Goal: Transaction & Acquisition: Purchase product/service

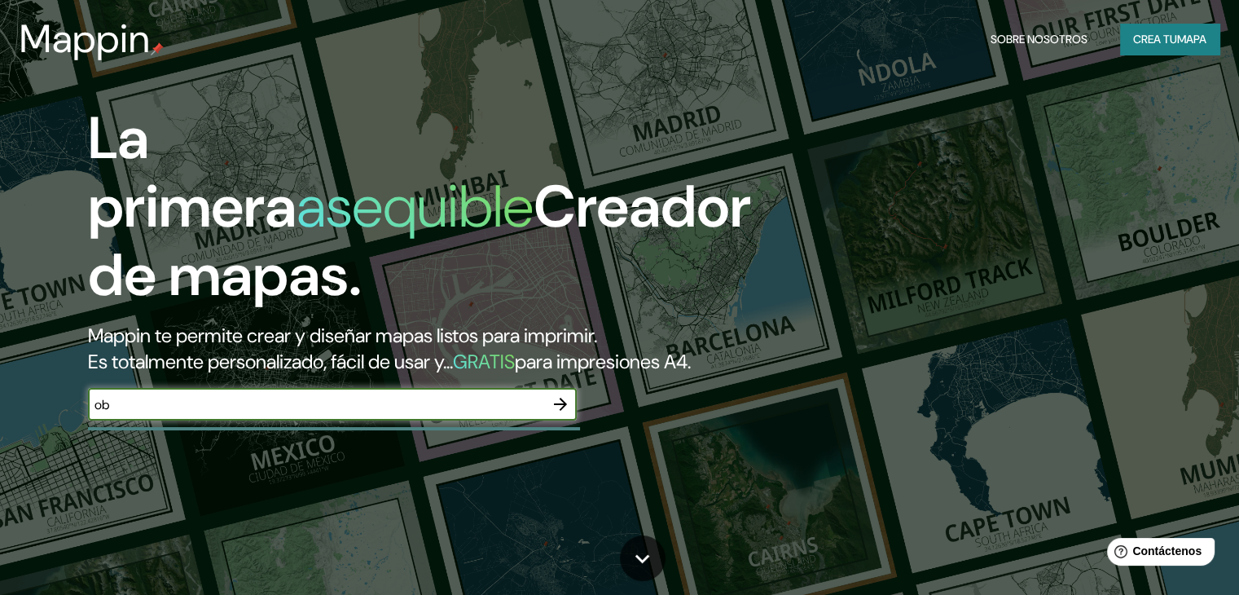
type input "o"
type input "bogota"
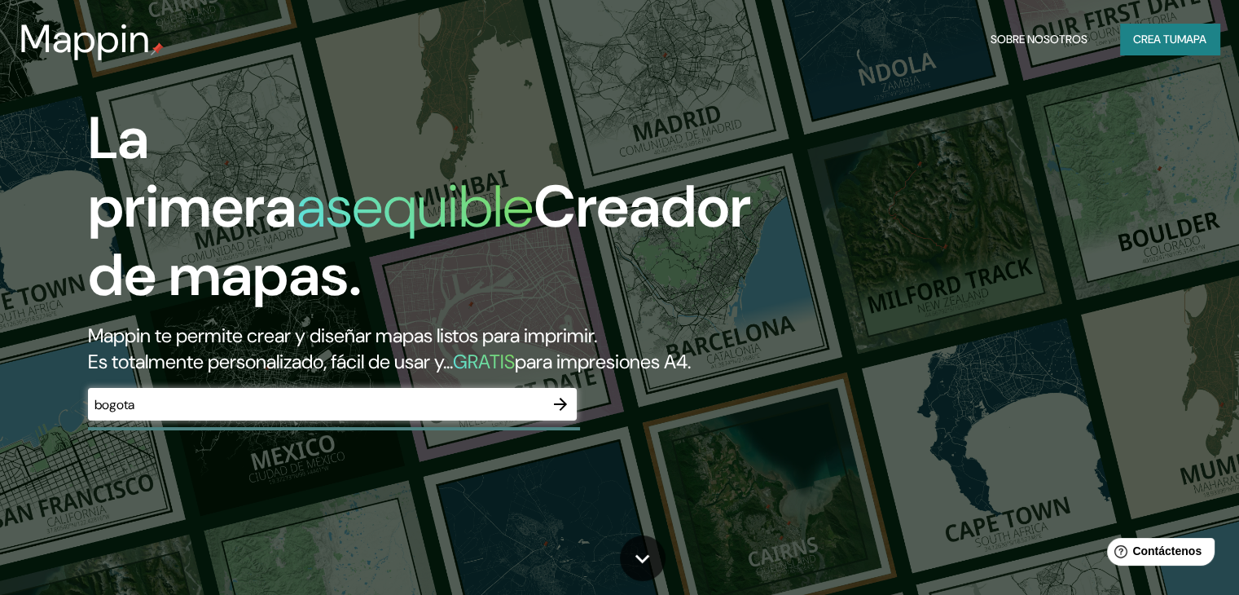
click at [855, 405] on div "La primera asequible Creador de mapas. Mappin te permite crear y diseñar mapas …" at bounding box center [619, 297] width 1239 height 595
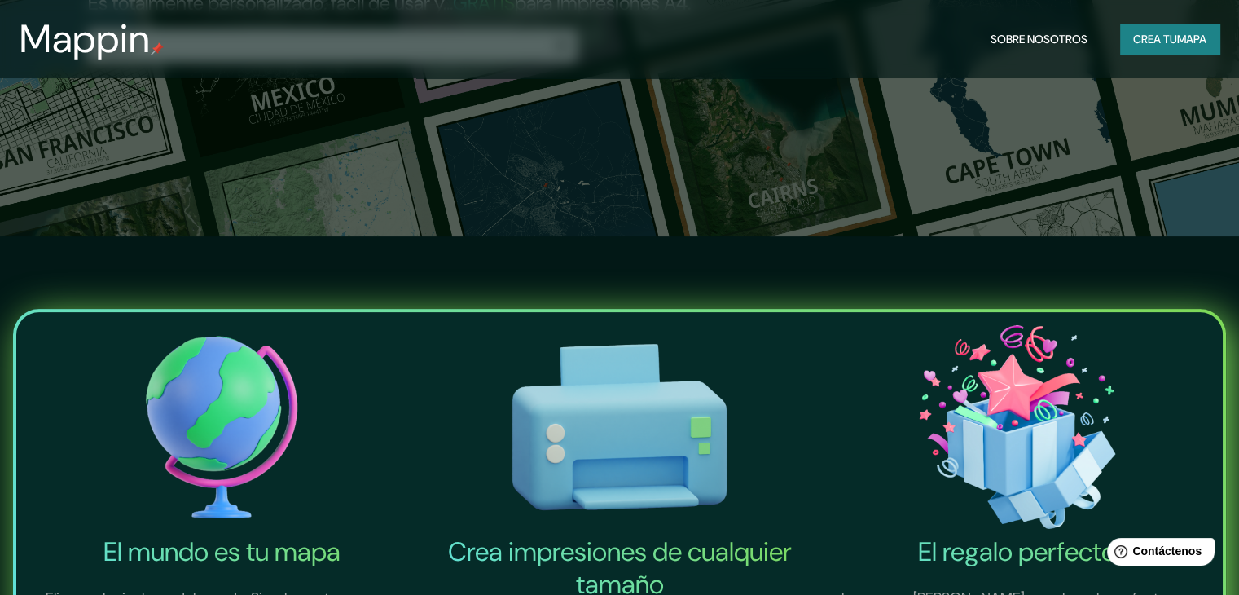
scroll to position [261, 0]
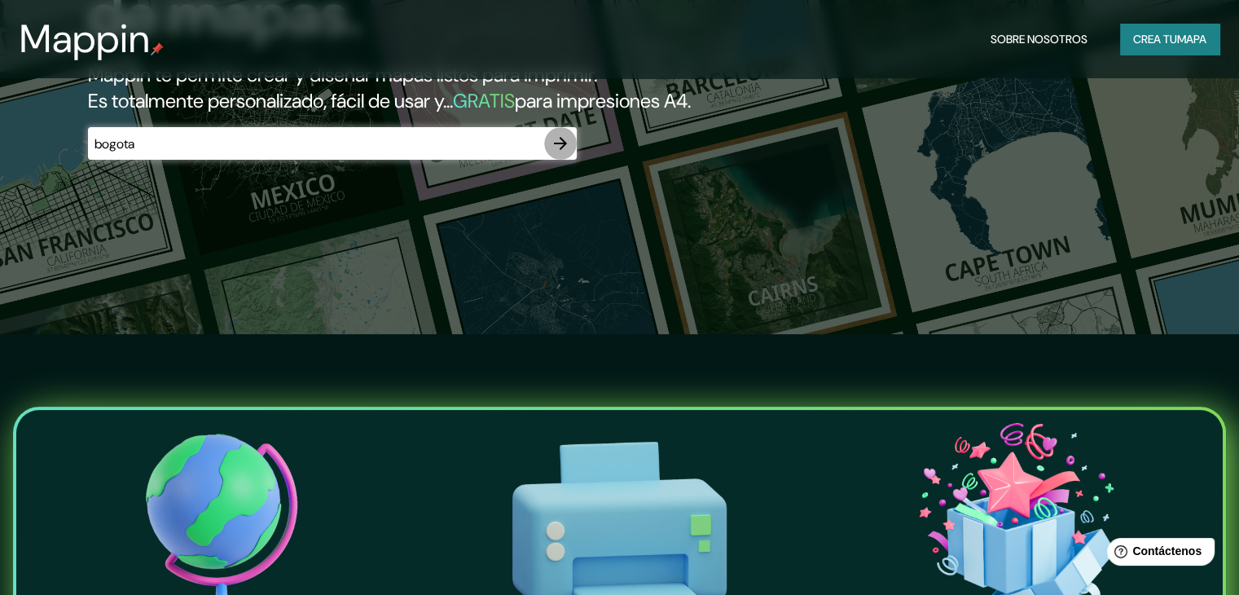
click at [560, 153] on icon "button" at bounding box center [561, 144] width 20 height 20
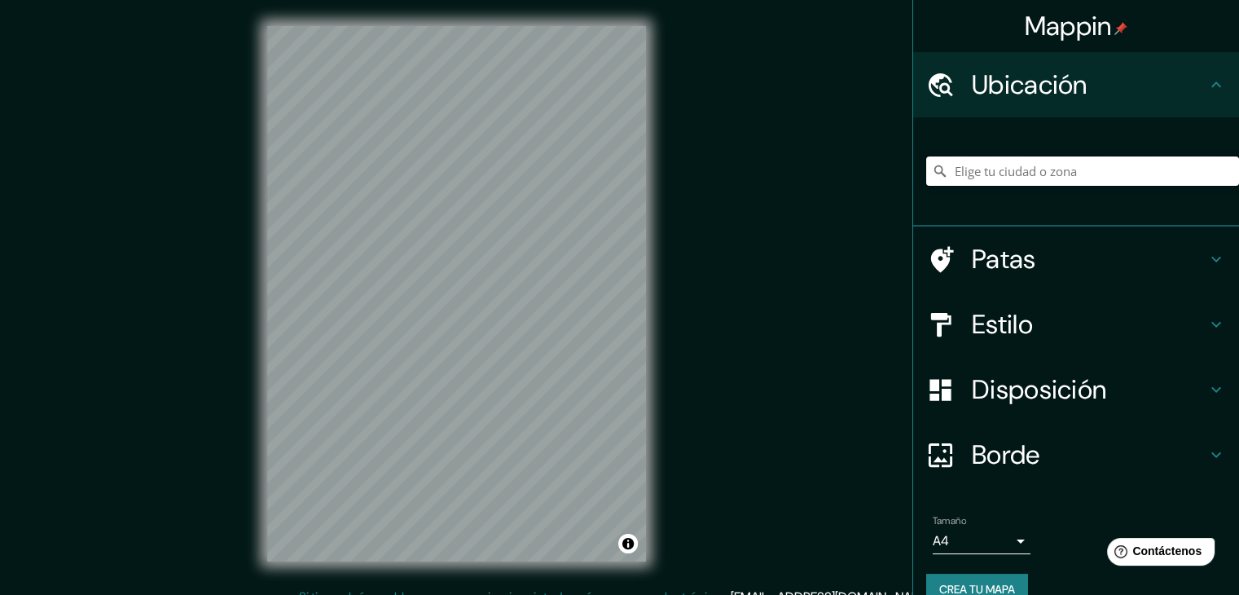
click at [1071, 183] on input "Elige tu ciudad o zona" at bounding box center [1082, 170] width 313 height 29
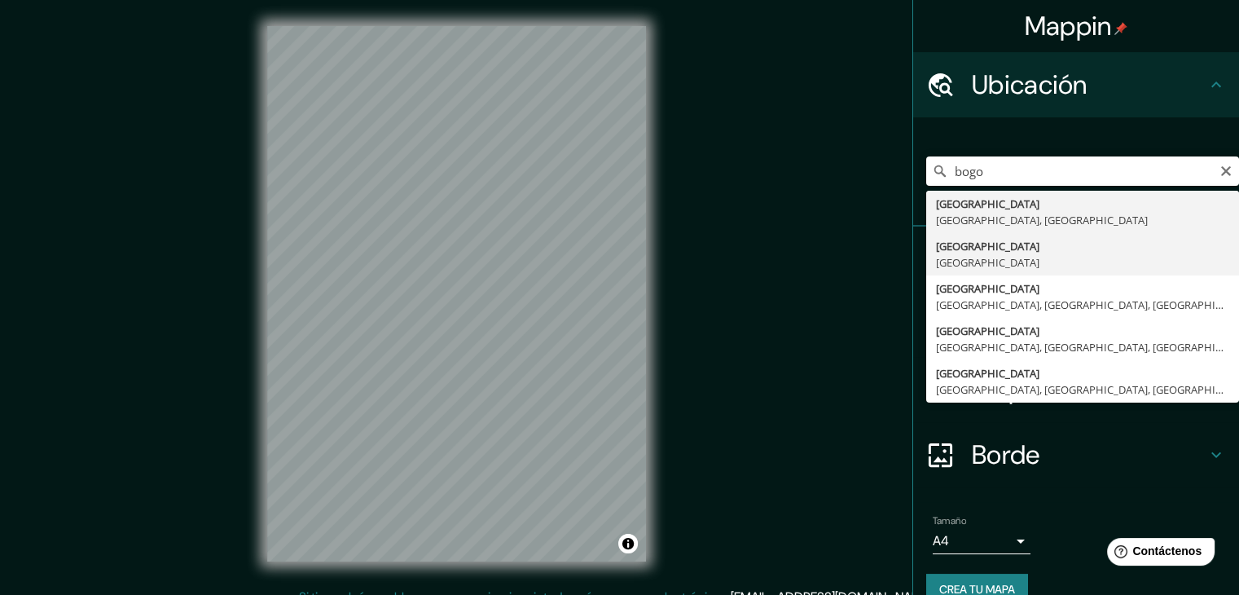
type input "[GEOGRAPHIC_DATA], [GEOGRAPHIC_DATA]"
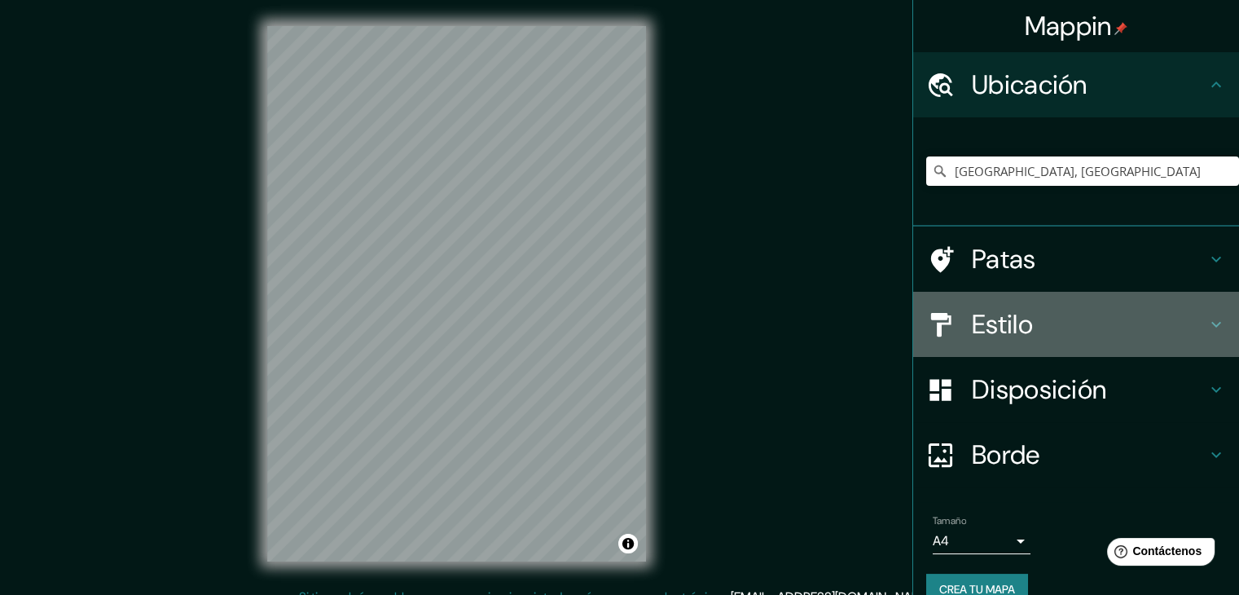
click at [1186, 305] on div "Estilo" at bounding box center [1076, 324] width 326 height 65
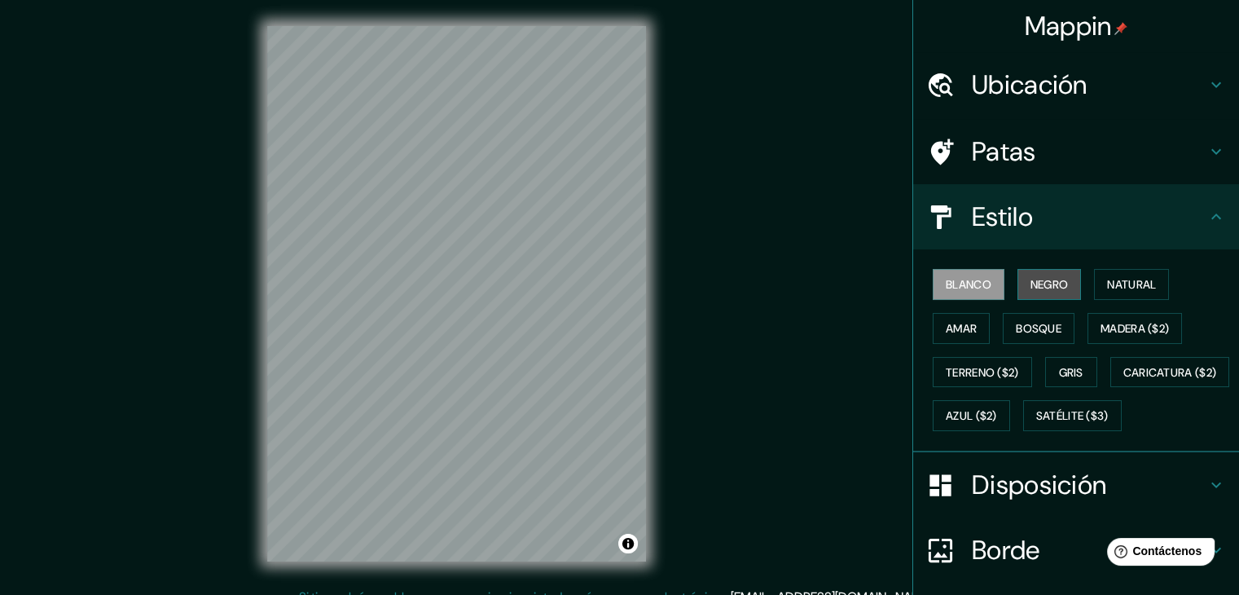
click at [1056, 280] on font "Negro" at bounding box center [1050, 284] width 38 height 15
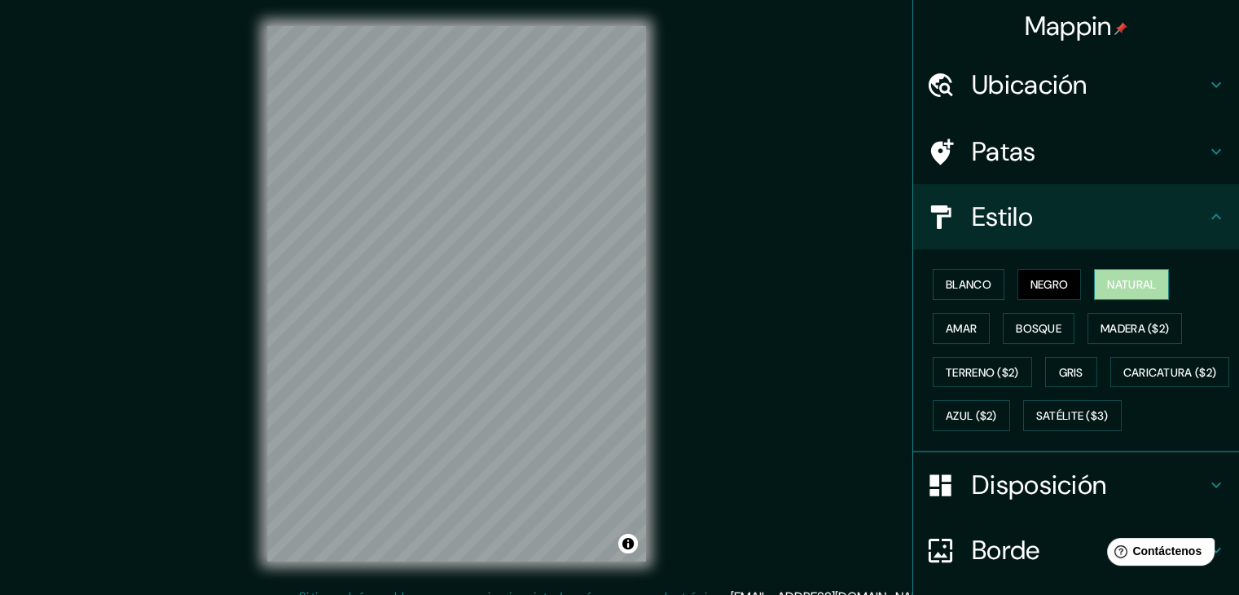
click at [1094, 292] on button "Natural" at bounding box center [1131, 284] width 75 height 31
click at [952, 314] on button "Amar" at bounding box center [961, 328] width 57 height 31
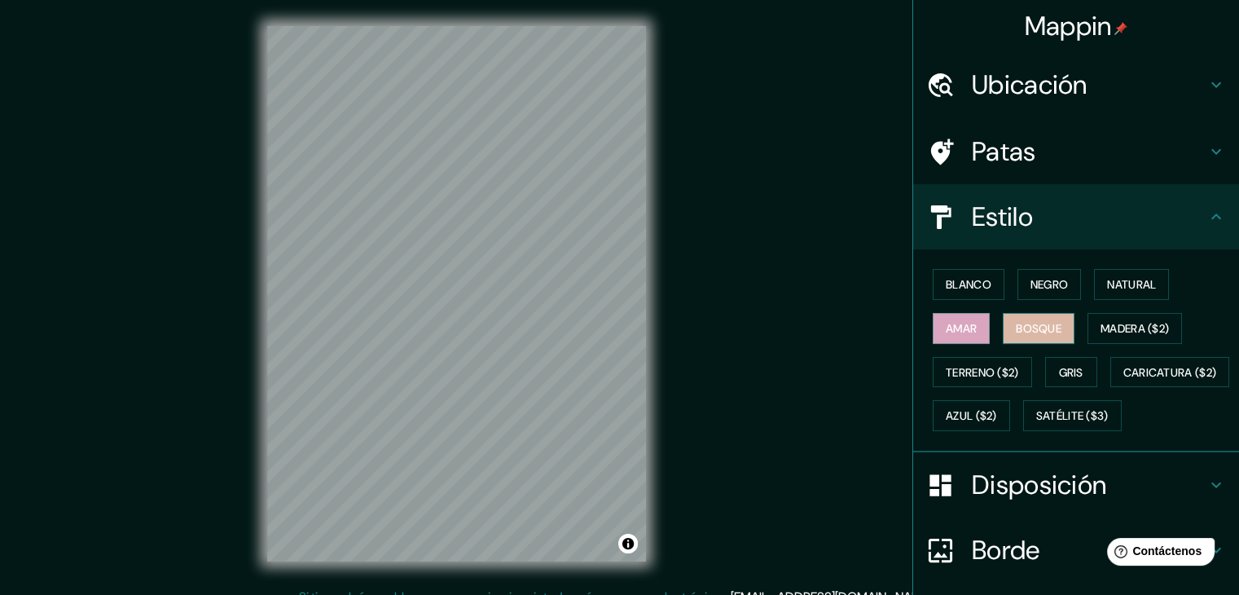
click at [1027, 332] on font "Bosque" at bounding box center [1039, 328] width 46 height 15
click at [1094, 340] on button "Madera ($2)" at bounding box center [1135, 328] width 95 height 31
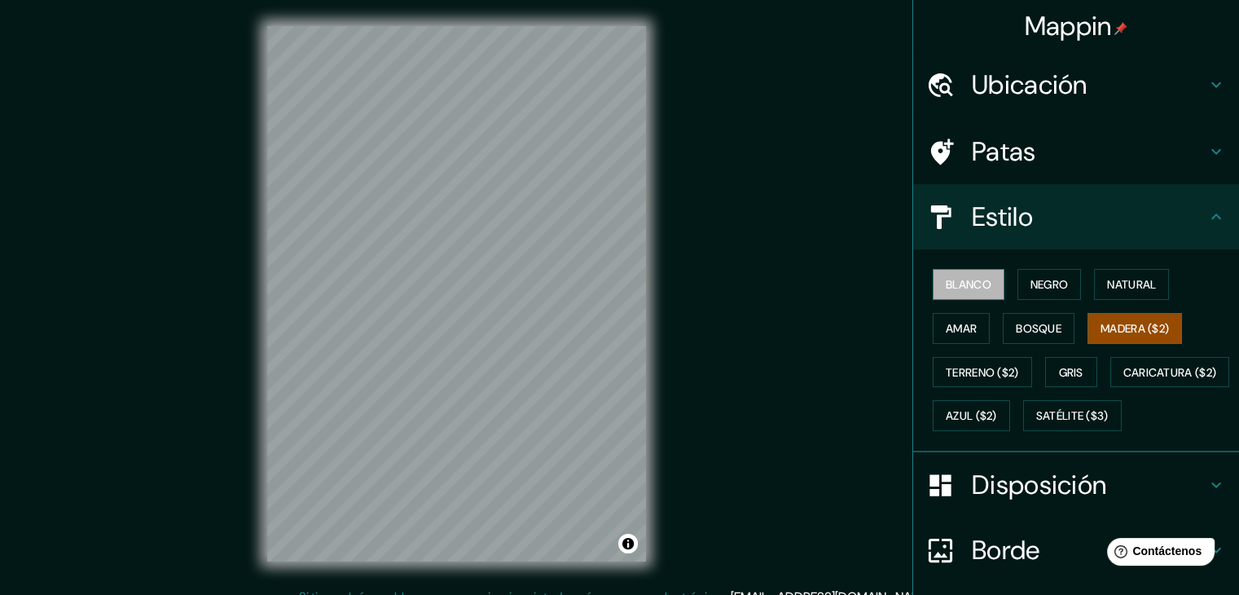
click at [966, 286] on font "Blanco" at bounding box center [969, 284] width 46 height 15
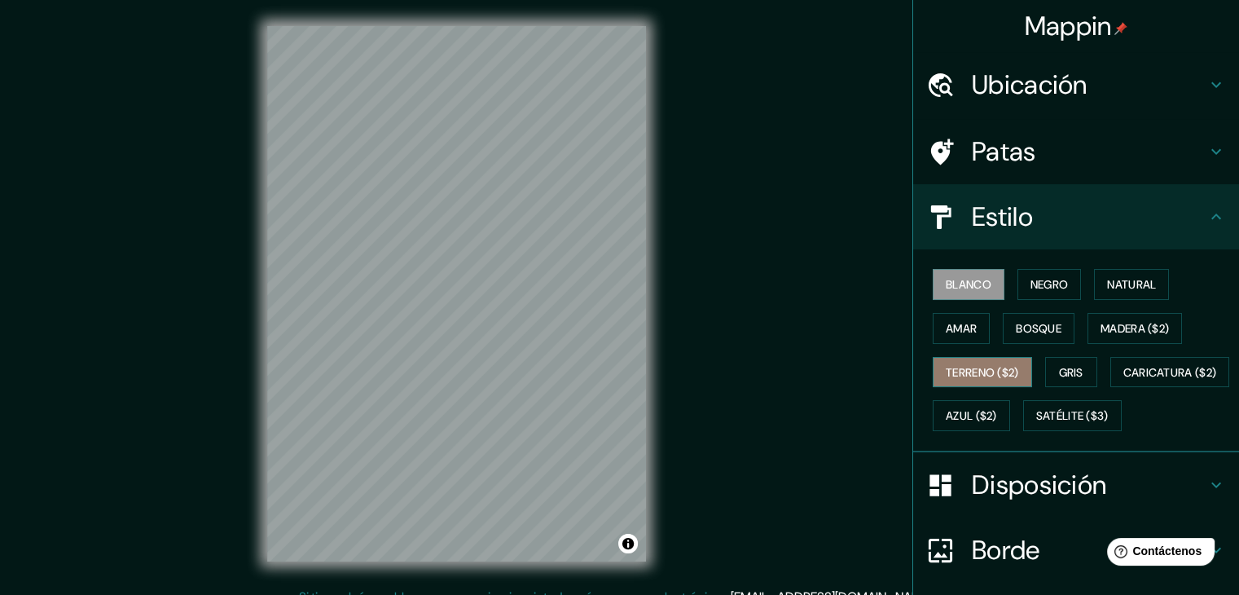
click at [933, 373] on button "Terreno ($2)" at bounding box center [982, 372] width 99 height 31
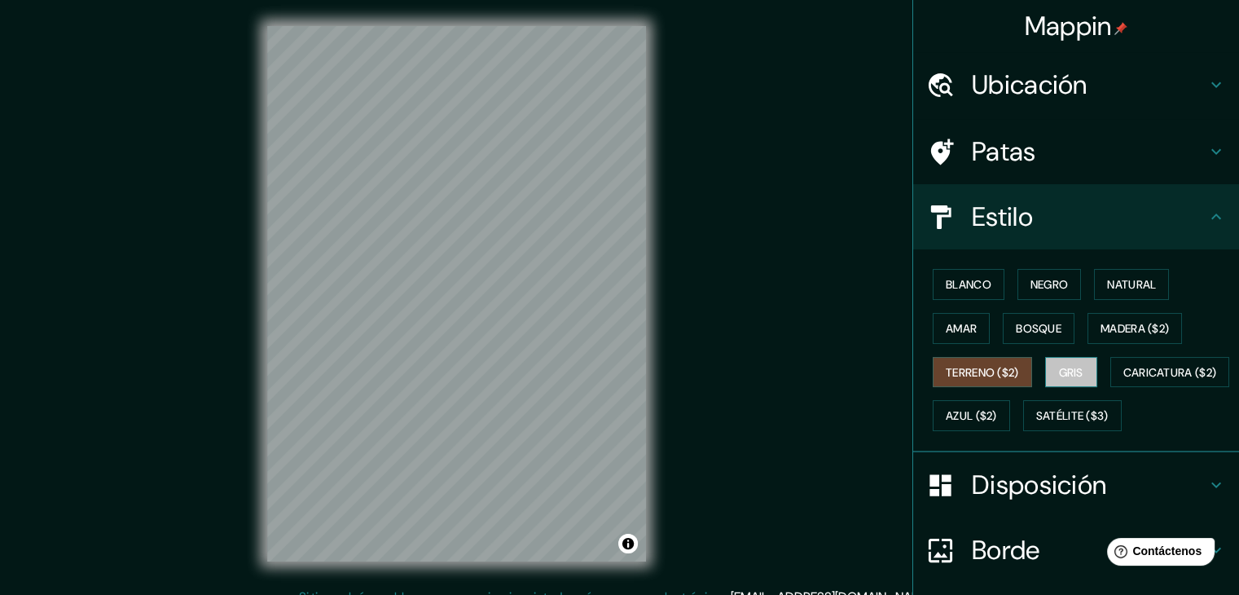
click at [1059, 366] on font "Gris" at bounding box center [1071, 372] width 24 height 15
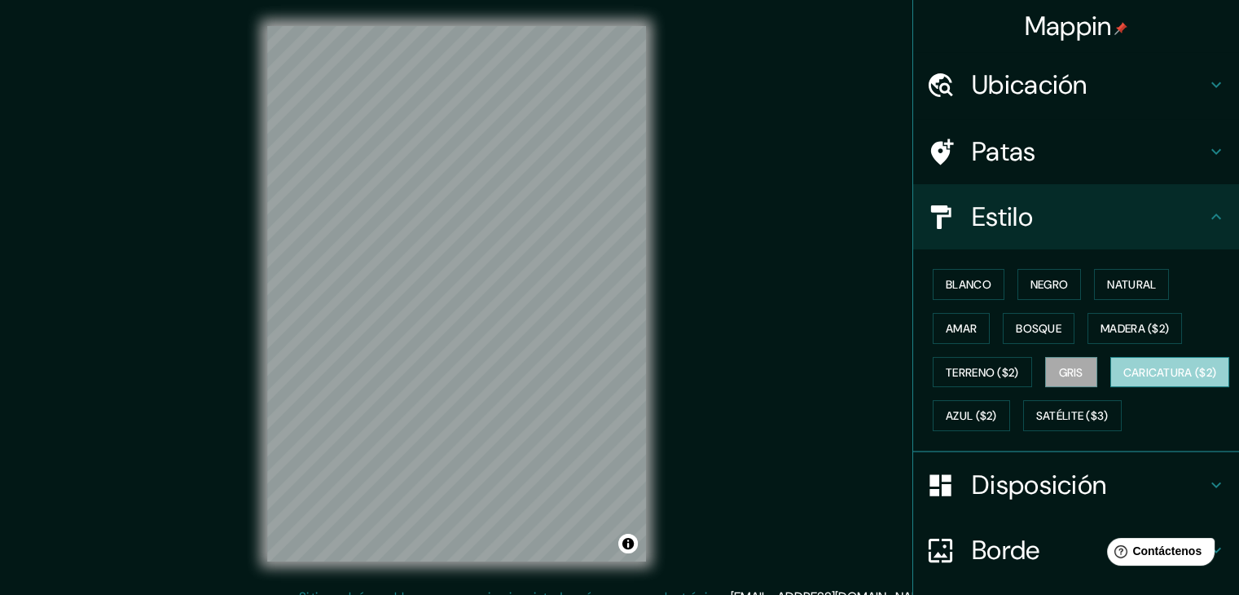
click at [1123, 383] on font "Caricatura ($2)" at bounding box center [1170, 372] width 94 height 21
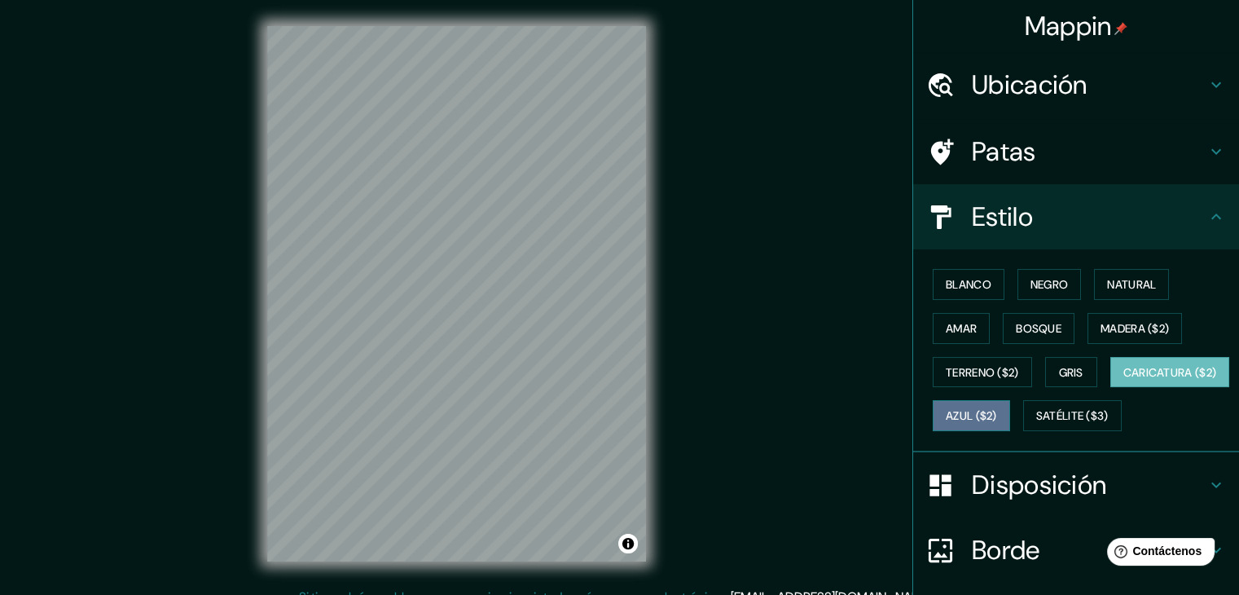
click at [997, 411] on font "Azul ($2)" at bounding box center [971, 416] width 51 height 15
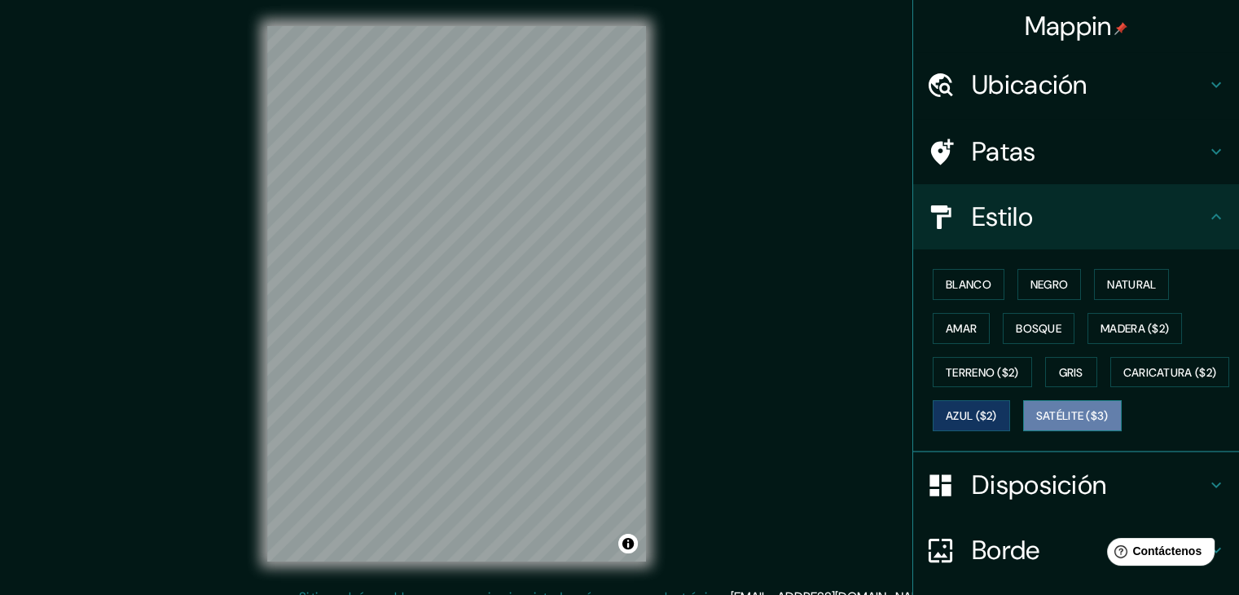
click at [1036, 424] on font "Satélite ($3)" at bounding box center [1072, 416] width 73 height 15
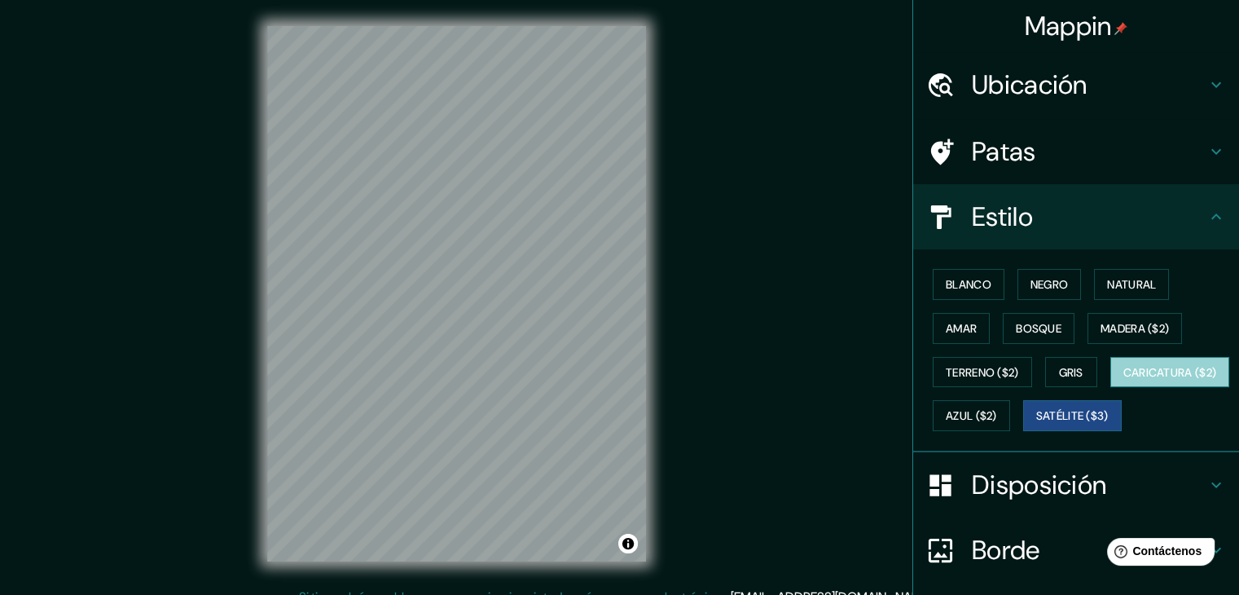
click at [1110, 388] on button "Caricatura ($2)" at bounding box center [1170, 372] width 120 height 31
click at [1123, 380] on font "Caricatura ($2)" at bounding box center [1170, 372] width 94 height 15
click at [521, 293] on div at bounding box center [522, 296] width 13 height 13
click at [580, 307] on div at bounding box center [581, 306] width 13 height 13
click at [525, 291] on div at bounding box center [522, 296] width 13 height 13
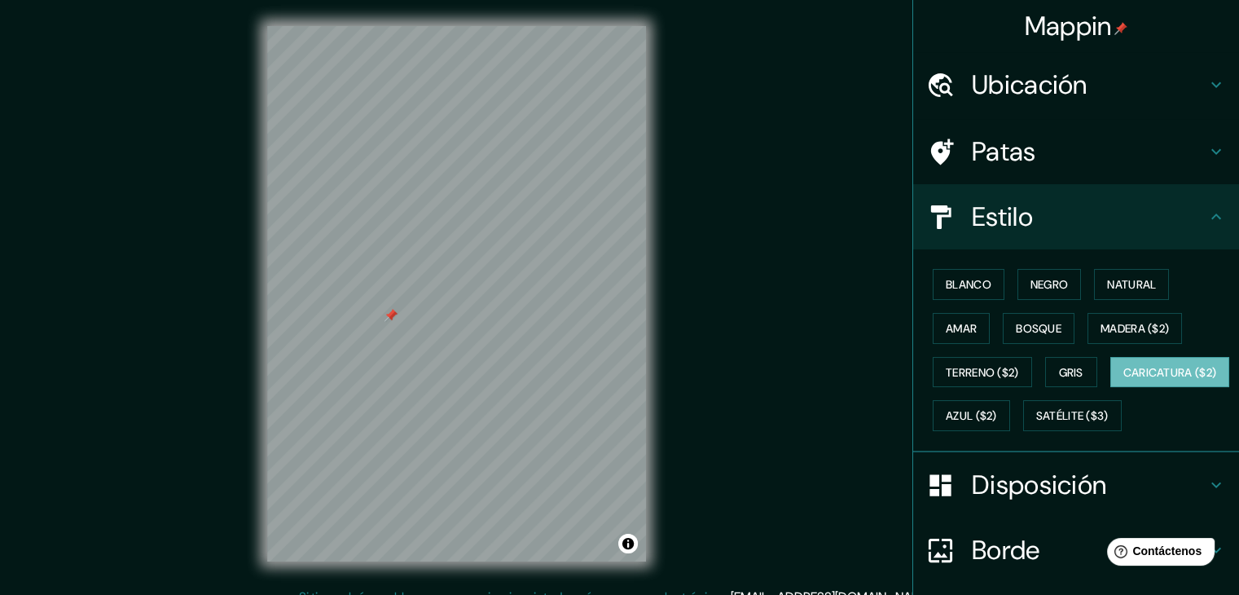
click at [392, 312] on div at bounding box center [391, 315] width 13 height 13
click at [323, 342] on div at bounding box center [319, 343] width 13 height 13
click at [1139, 279] on font "Natural" at bounding box center [1131, 284] width 49 height 15
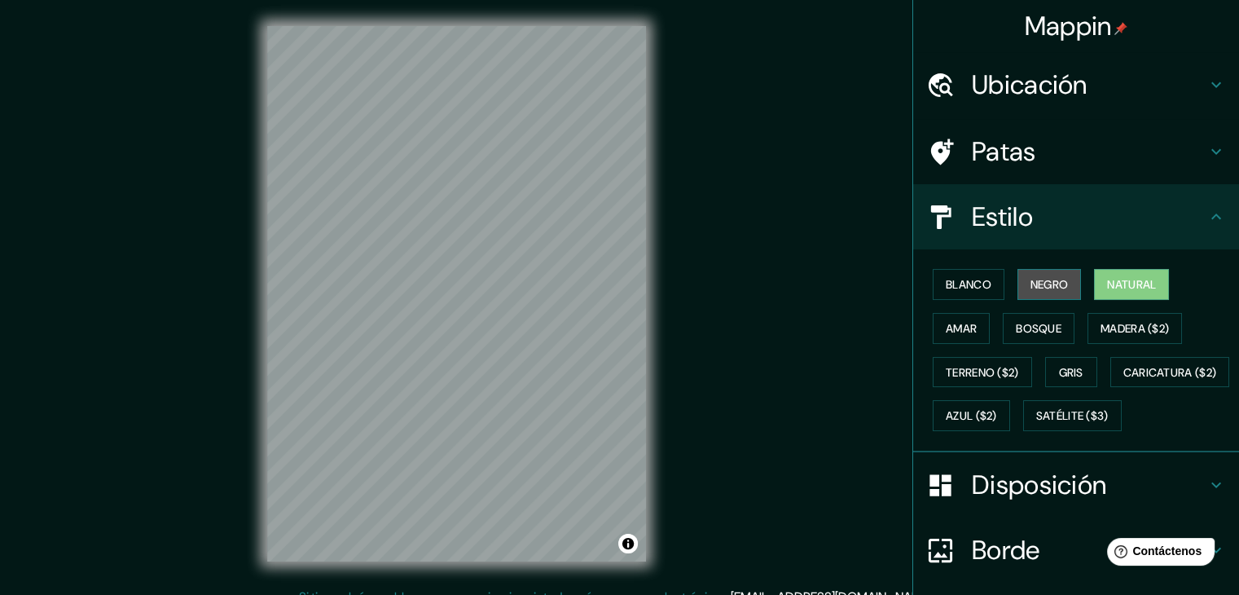
click at [1034, 290] on font "Negro" at bounding box center [1050, 284] width 38 height 15
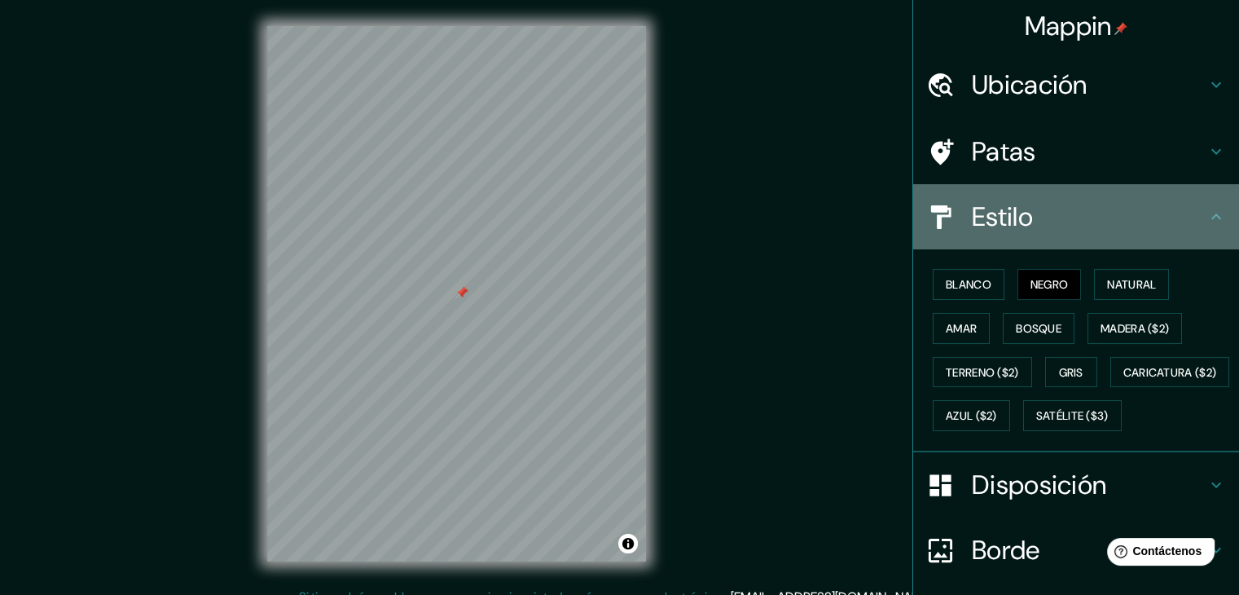
click at [1169, 207] on h4 "Estilo" at bounding box center [1089, 216] width 235 height 33
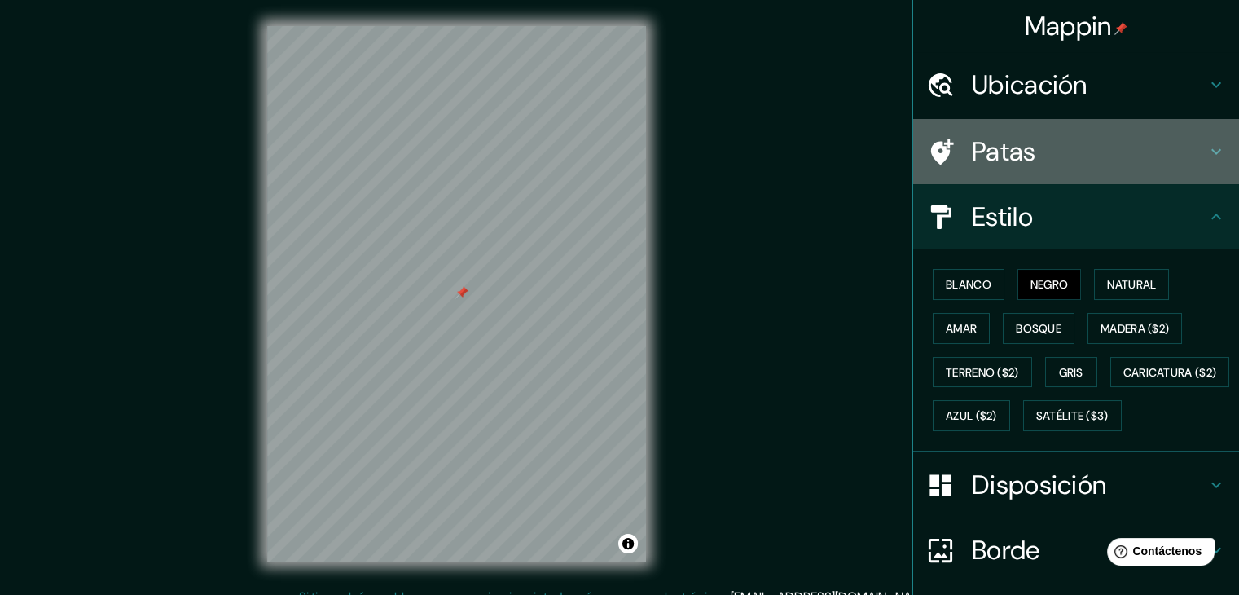
click at [1207, 147] on icon at bounding box center [1217, 152] width 20 height 20
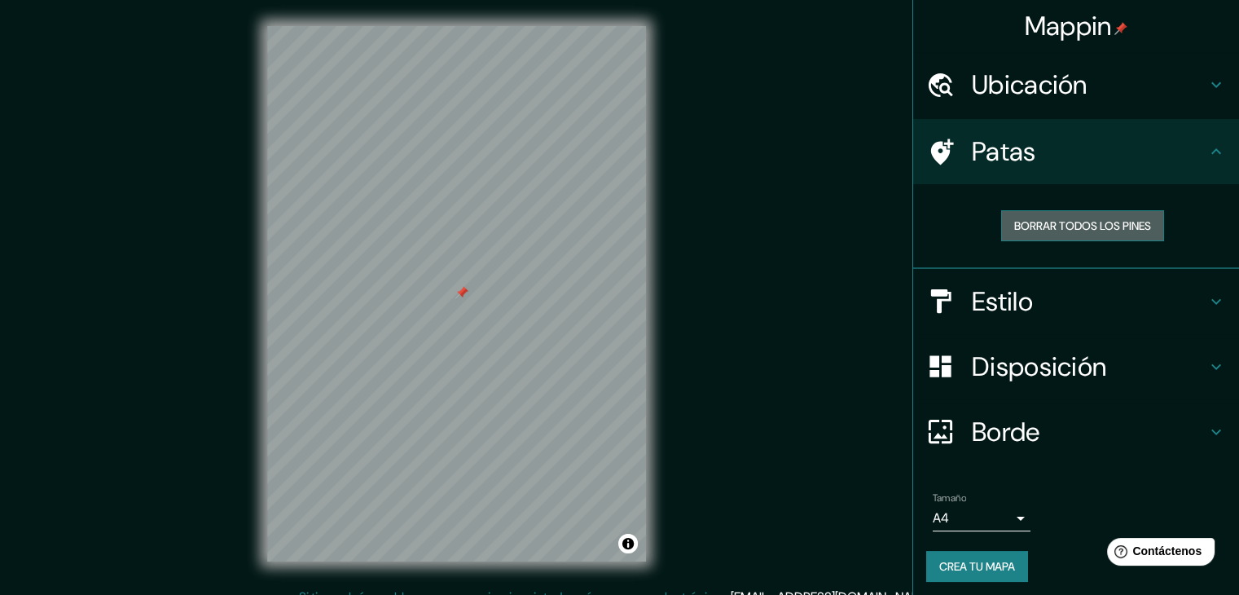
click at [1136, 216] on font "Borrar todos los pines" at bounding box center [1082, 225] width 137 height 21
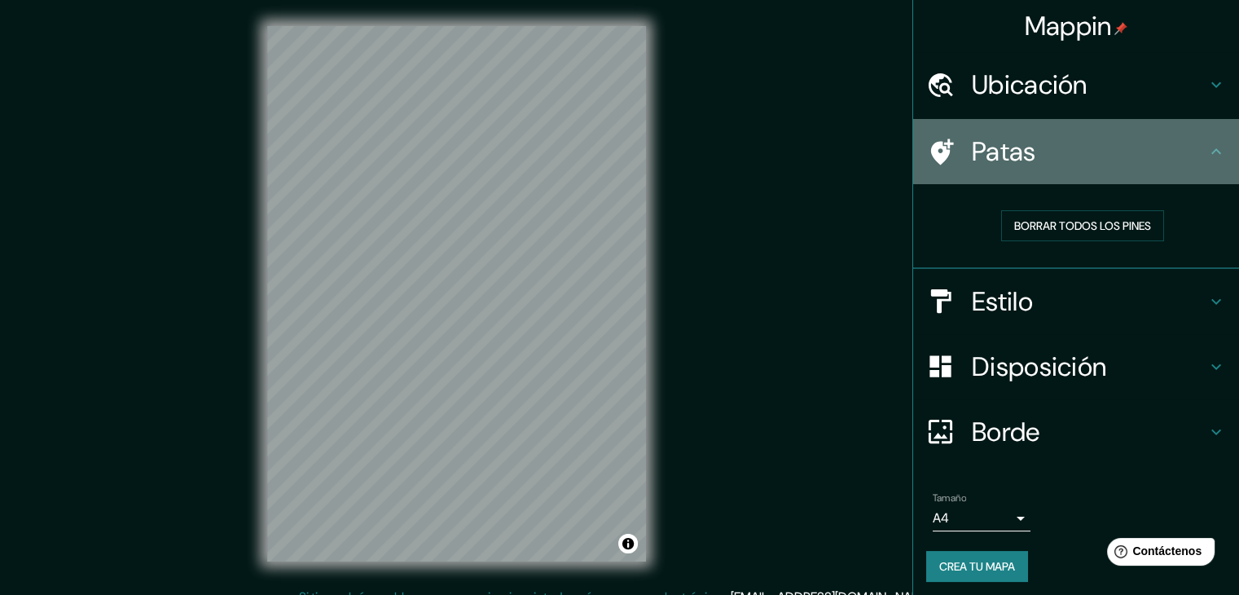
click at [1192, 144] on h4 "Patas" at bounding box center [1089, 151] width 235 height 33
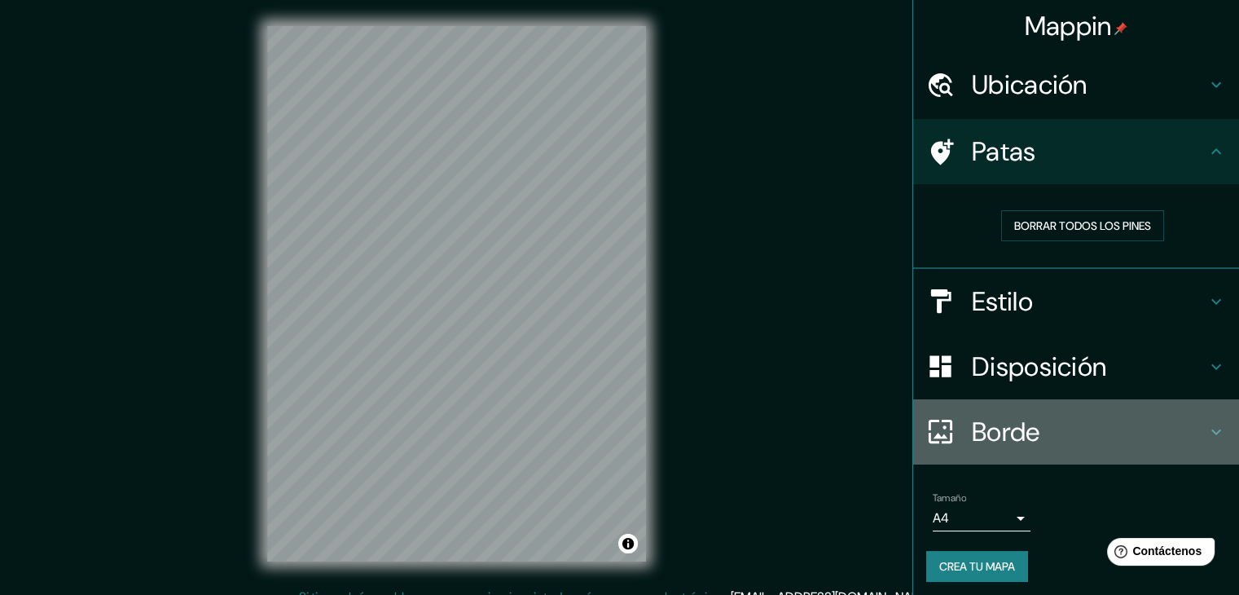
click at [1101, 433] on h4 "Borde" at bounding box center [1089, 431] width 235 height 33
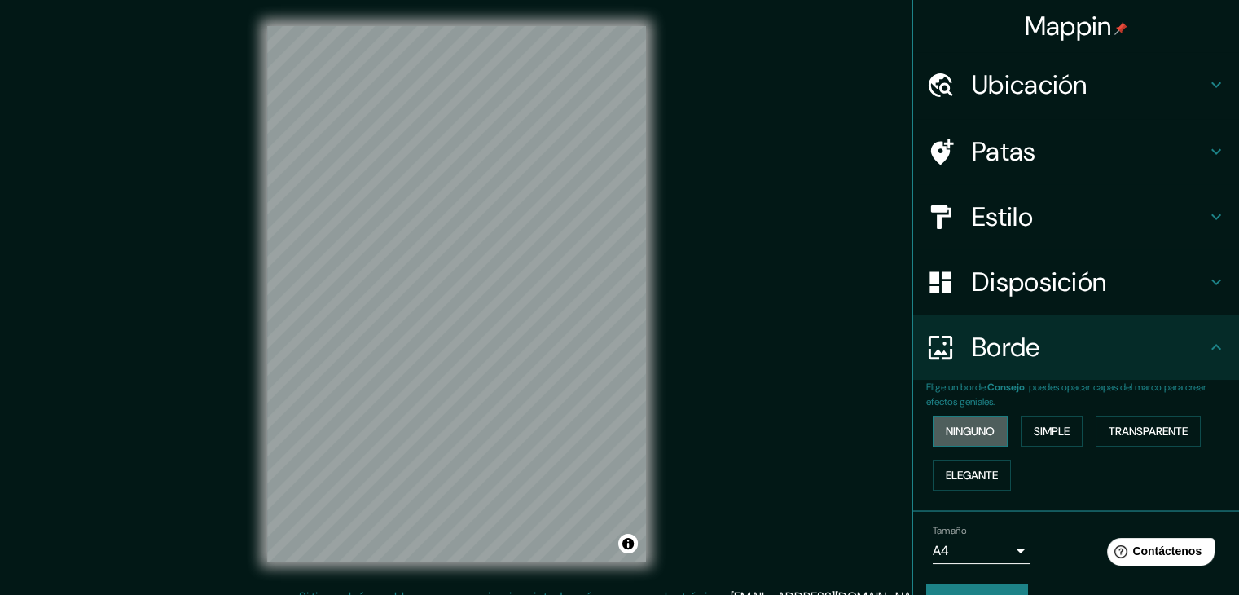
click at [972, 434] on font "Ninguno" at bounding box center [970, 431] width 49 height 15
click at [1056, 420] on font "Simple" at bounding box center [1052, 430] width 36 height 21
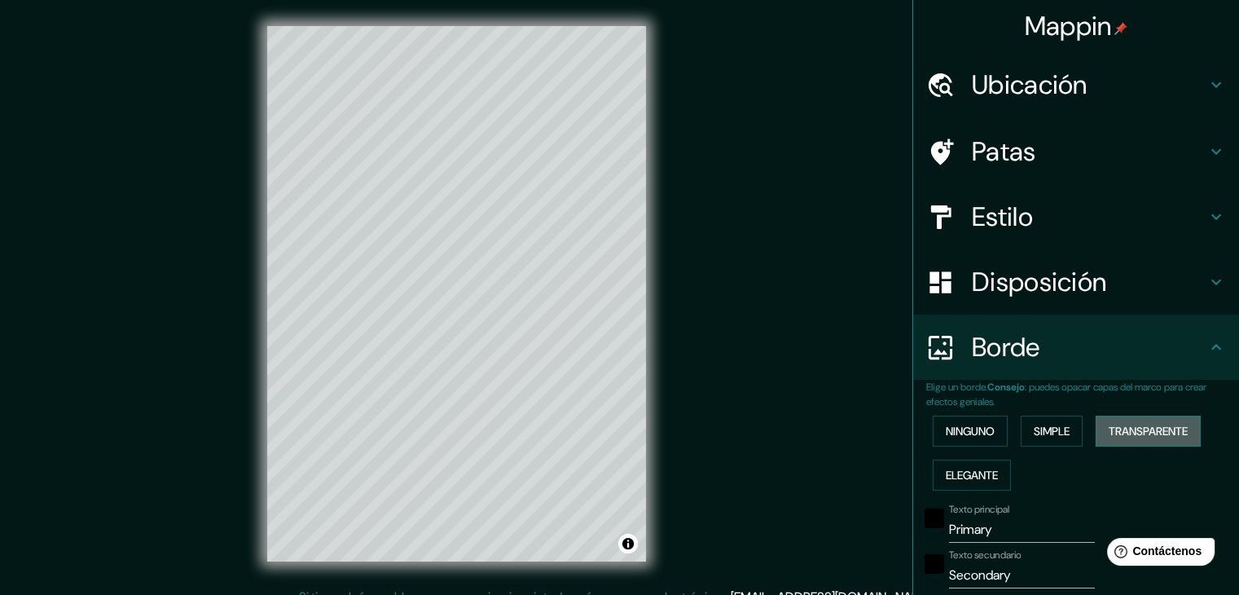
click at [1187, 437] on button "Transparente" at bounding box center [1148, 430] width 105 height 31
click at [961, 472] on font "Elegante" at bounding box center [972, 475] width 52 height 15
